Goal: Task Accomplishment & Management: Manage account settings

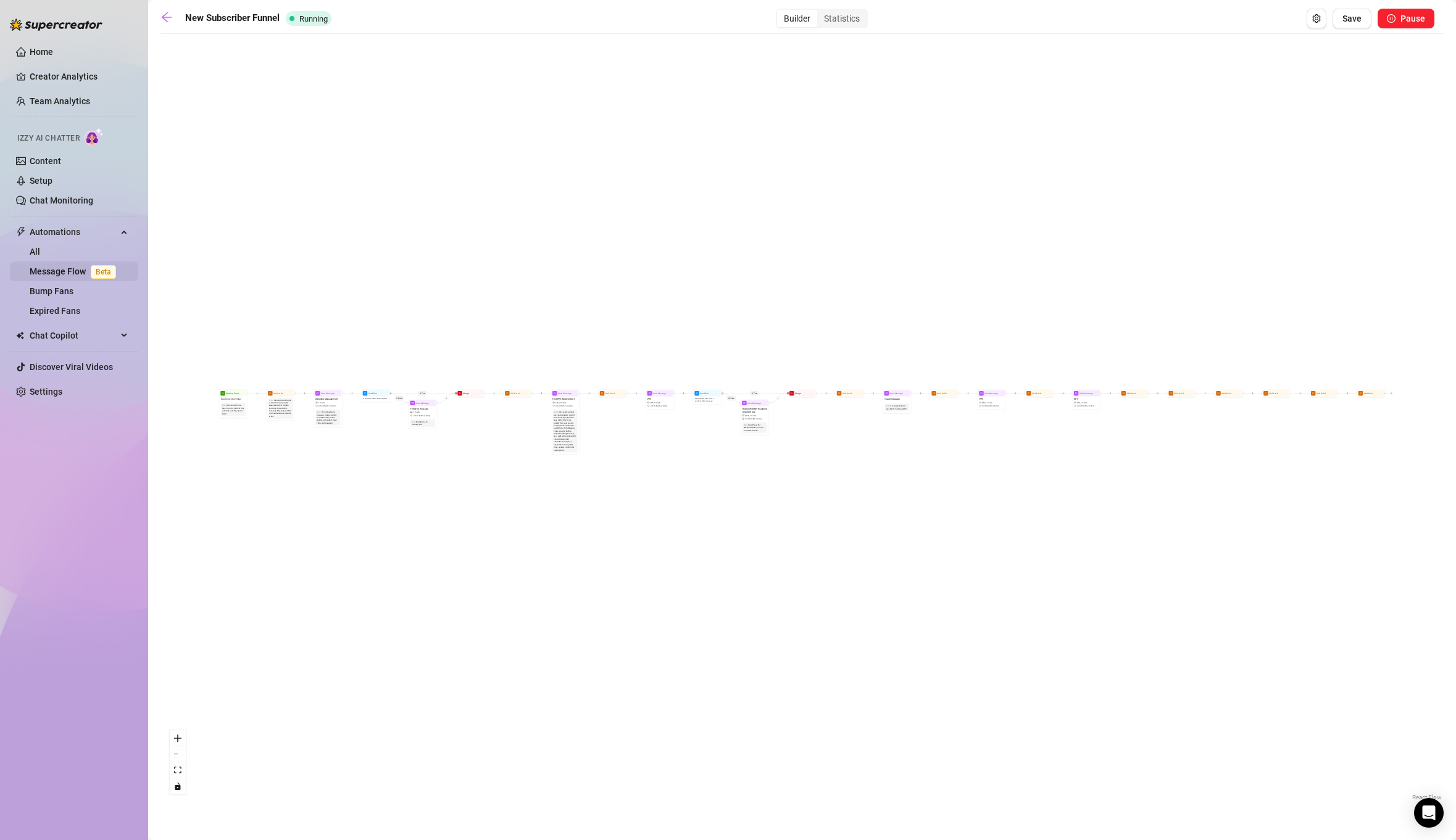
click at [59, 272] on link "Message Flow Beta" at bounding box center [74, 271] width 91 height 9
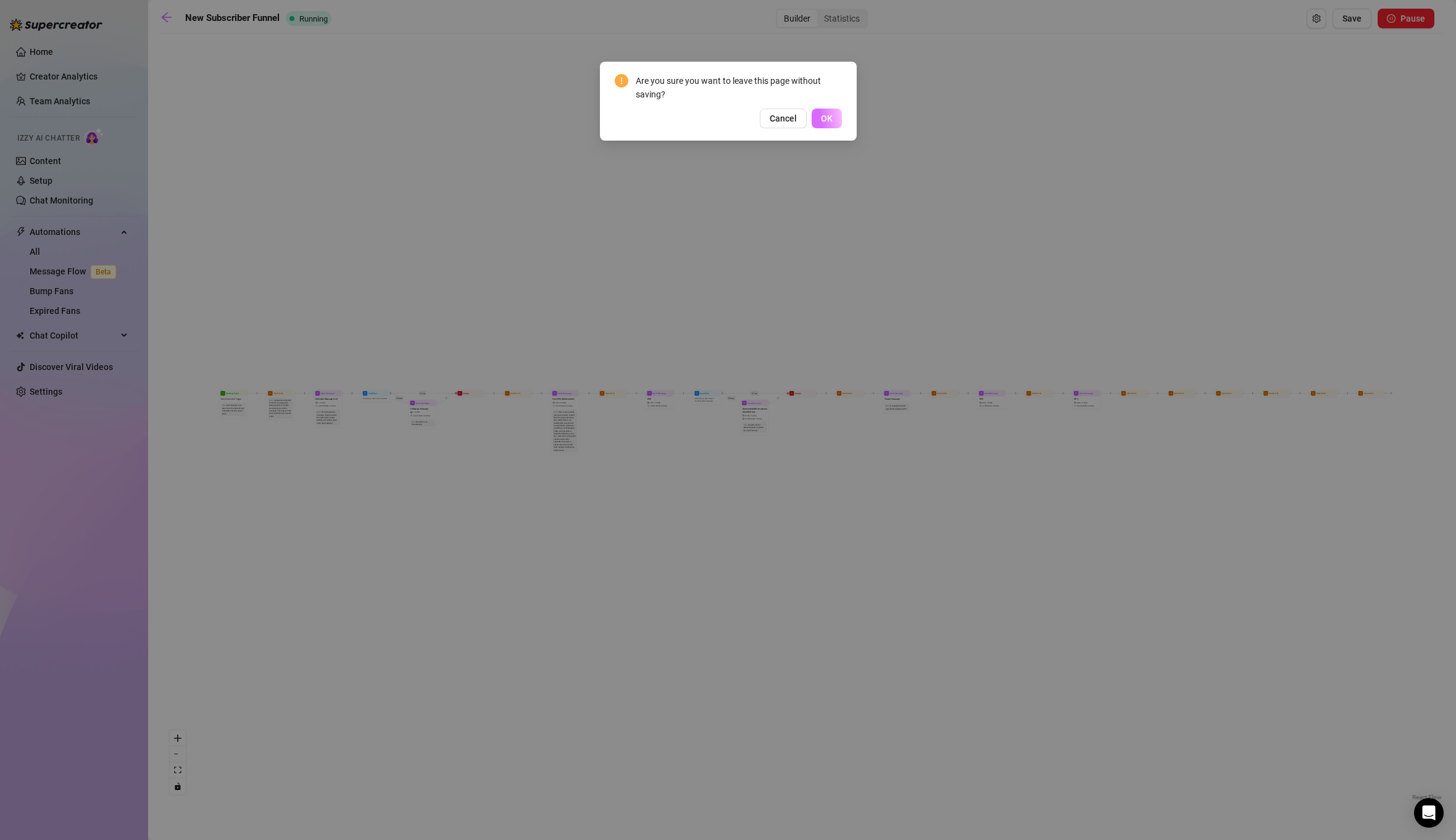
click at [817, 126] on button "OK" at bounding box center [827, 118] width 30 height 20
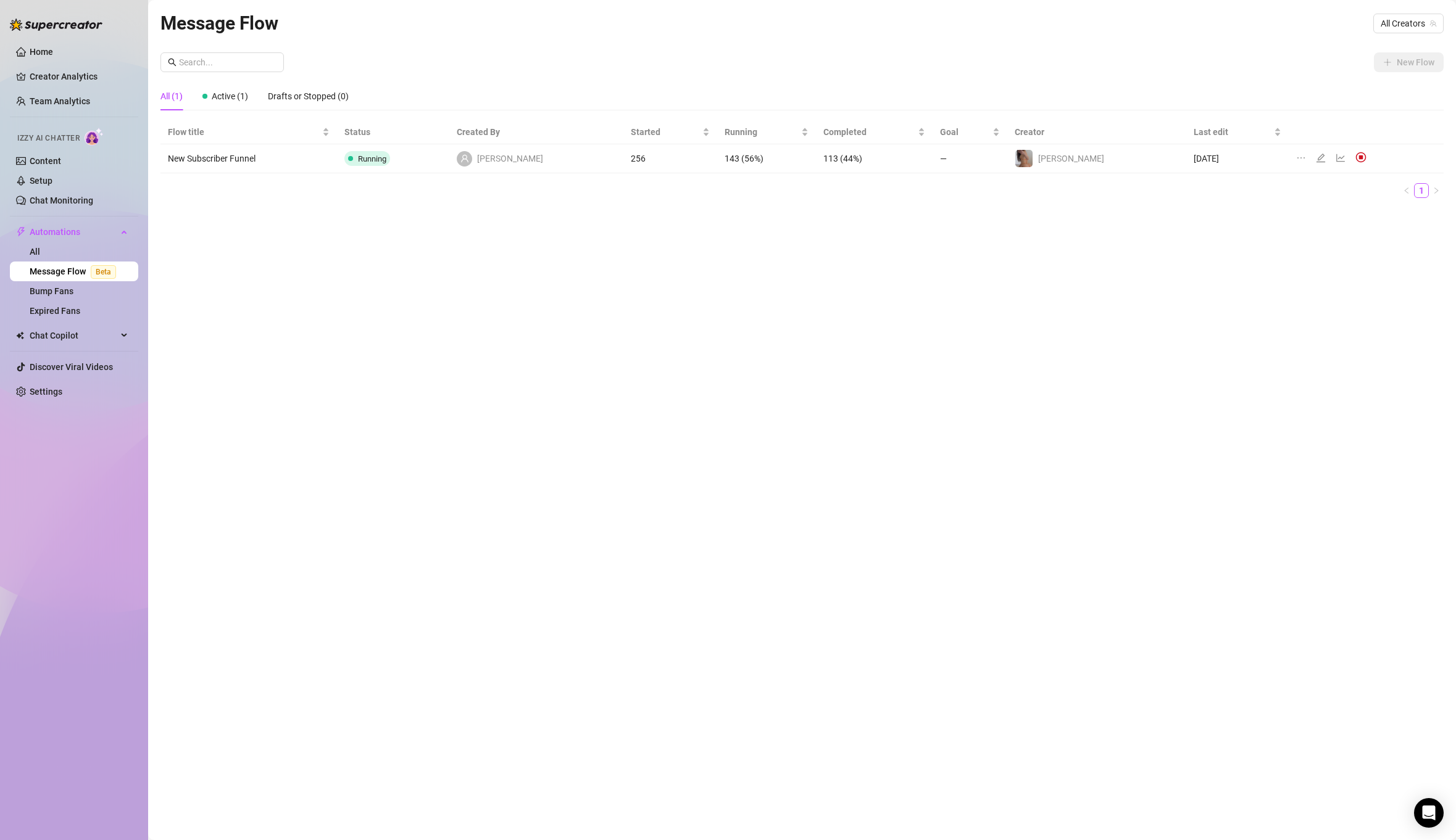
click at [1335, 159] on icon "line-chart" at bounding box center [1340, 158] width 9 height 9
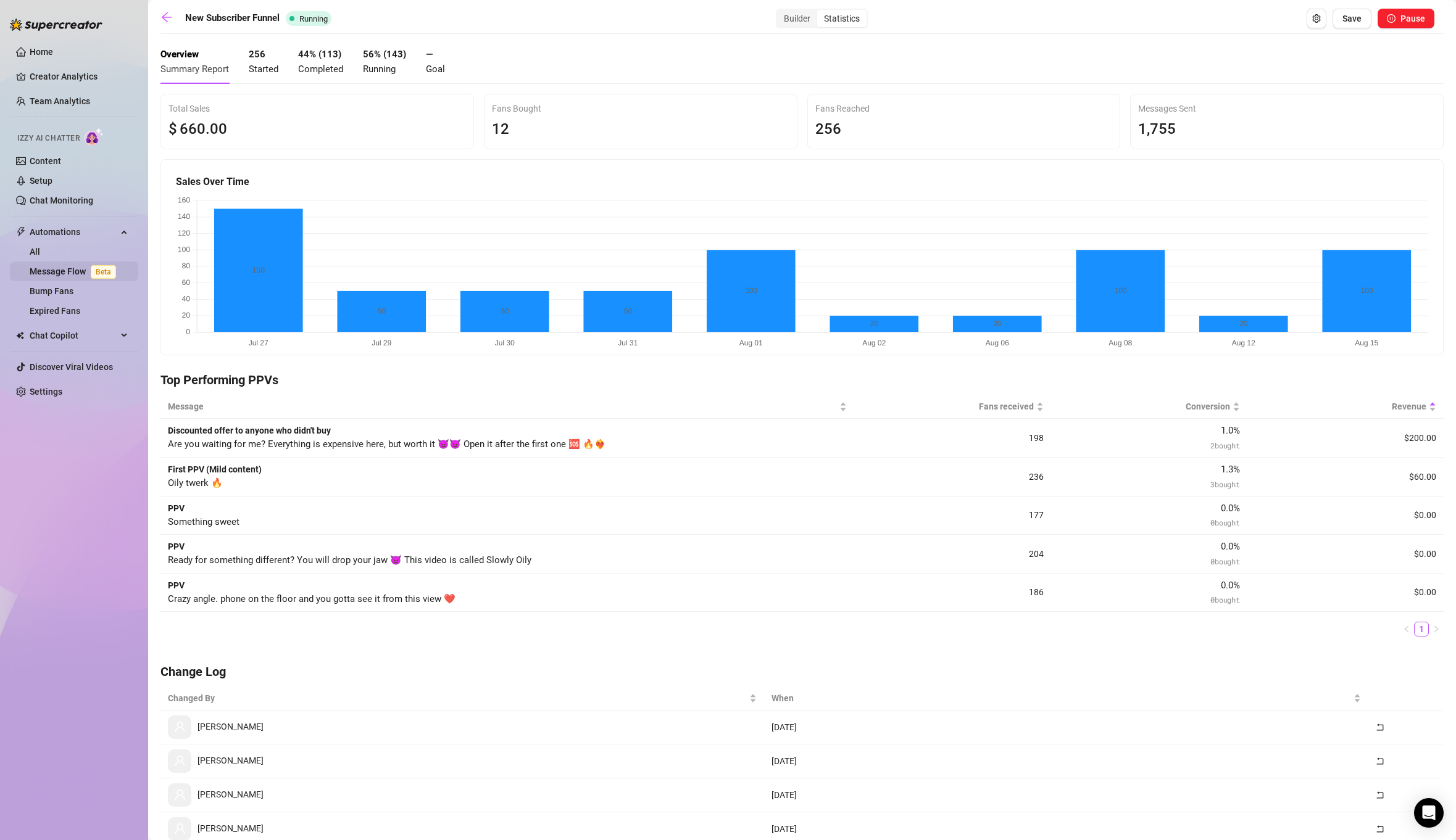
click at [76, 277] on link "Message Flow Beta" at bounding box center [74, 271] width 91 height 9
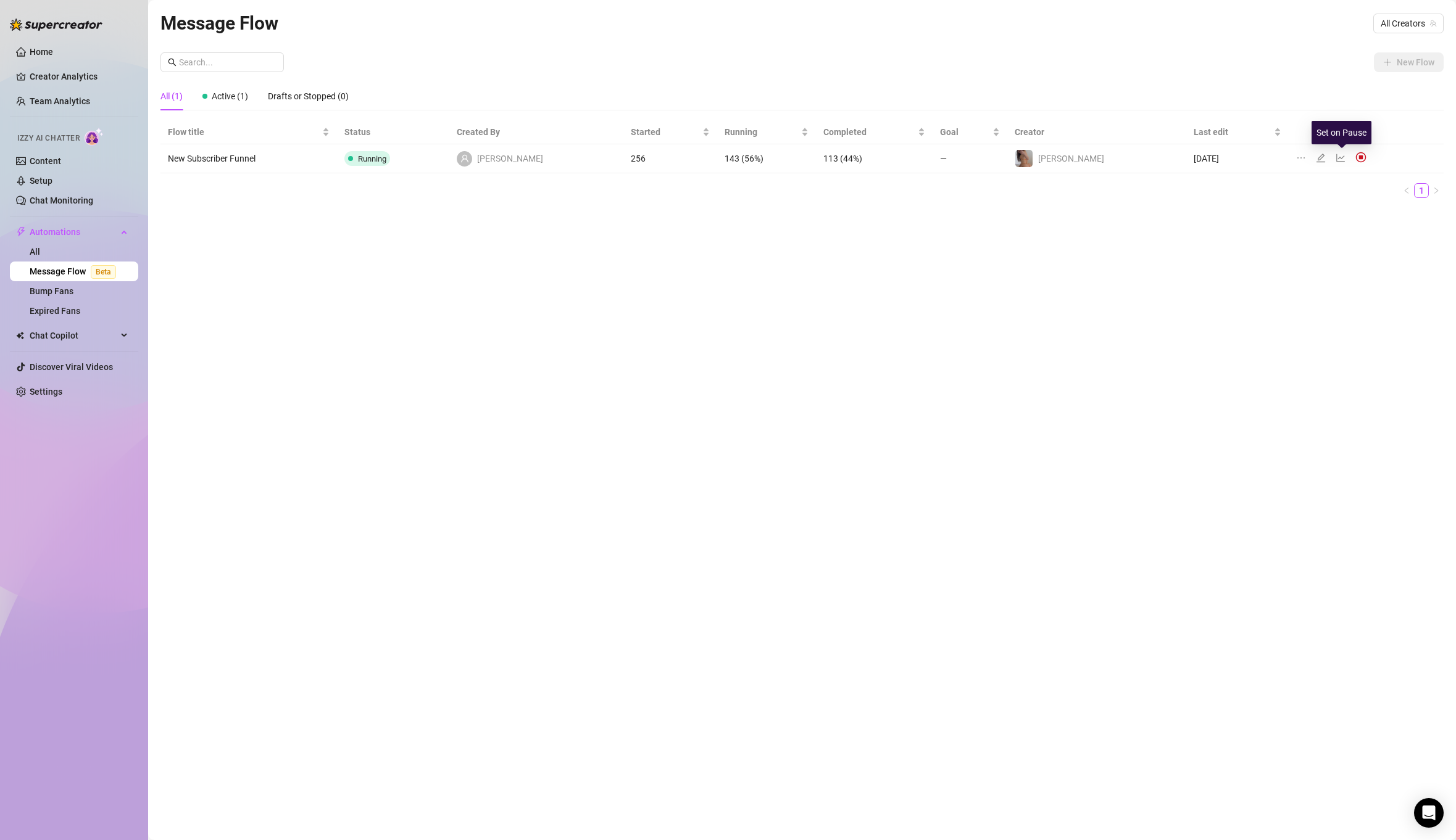
click at [1355, 158] on img at bounding box center [1361, 157] width 11 height 11
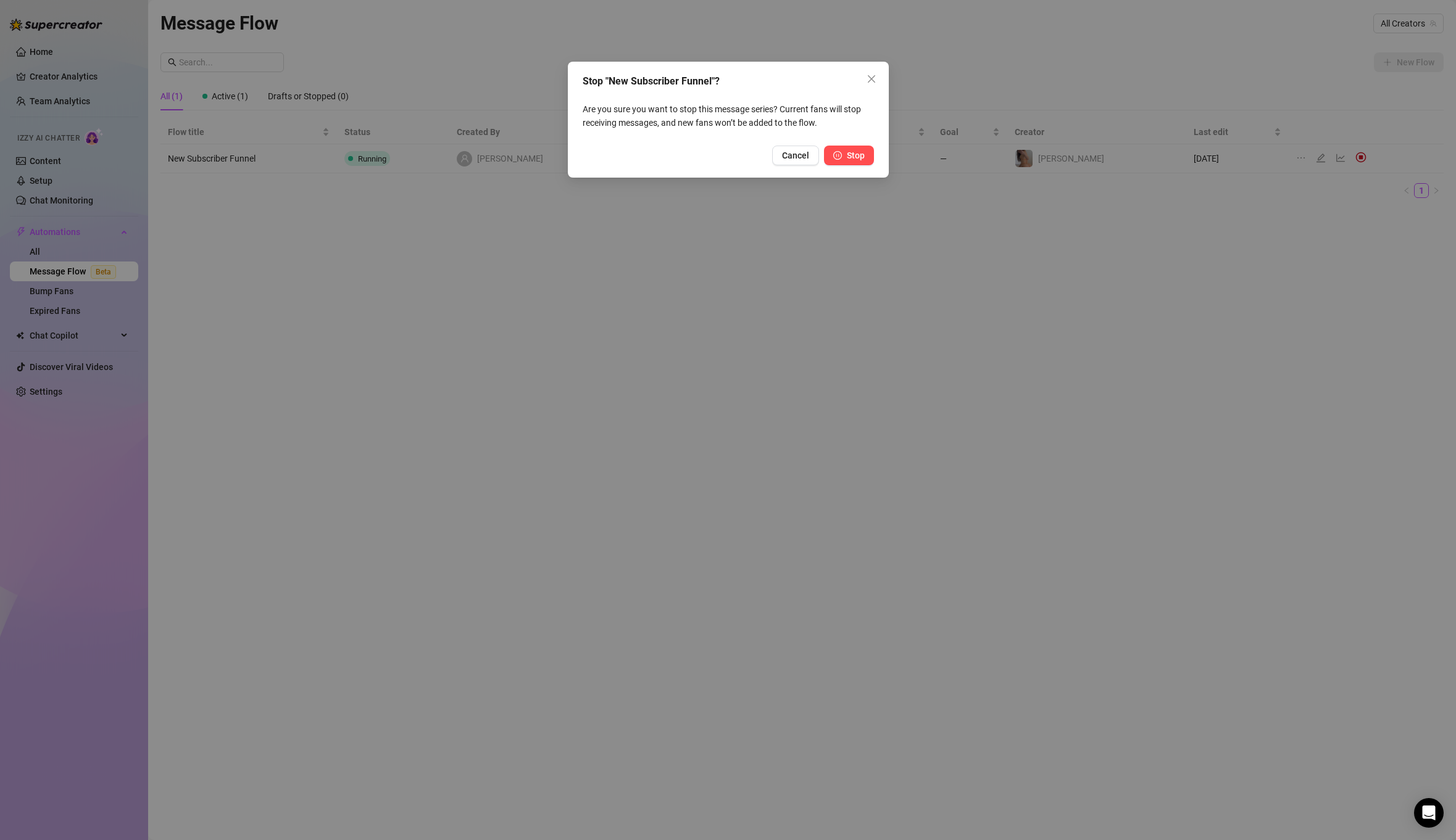
click at [848, 158] on span "Stop" at bounding box center [855, 155] width 18 height 9
